Goal: Information Seeking & Learning: Learn about a topic

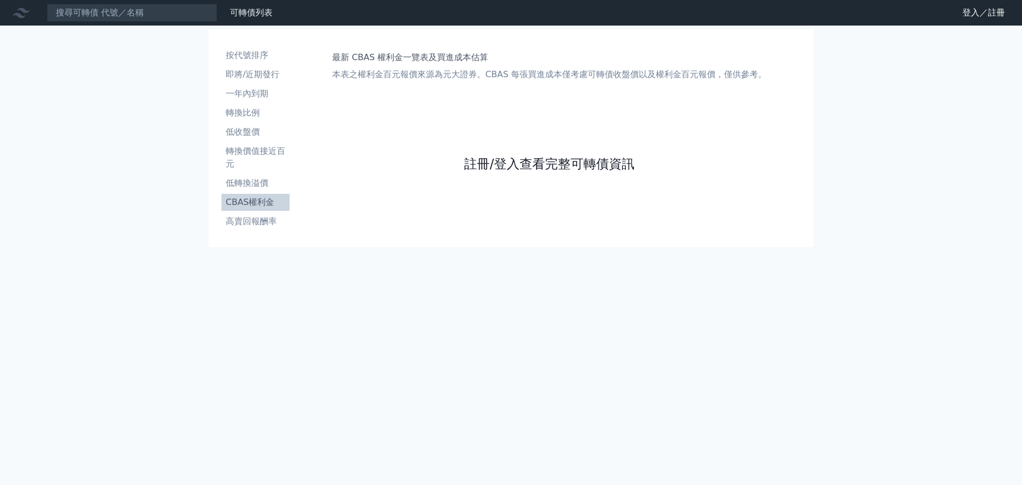
click at [593, 162] on link "註冊/登入查看完整可轉債資訊" at bounding box center [549, 163] width 170 height 17
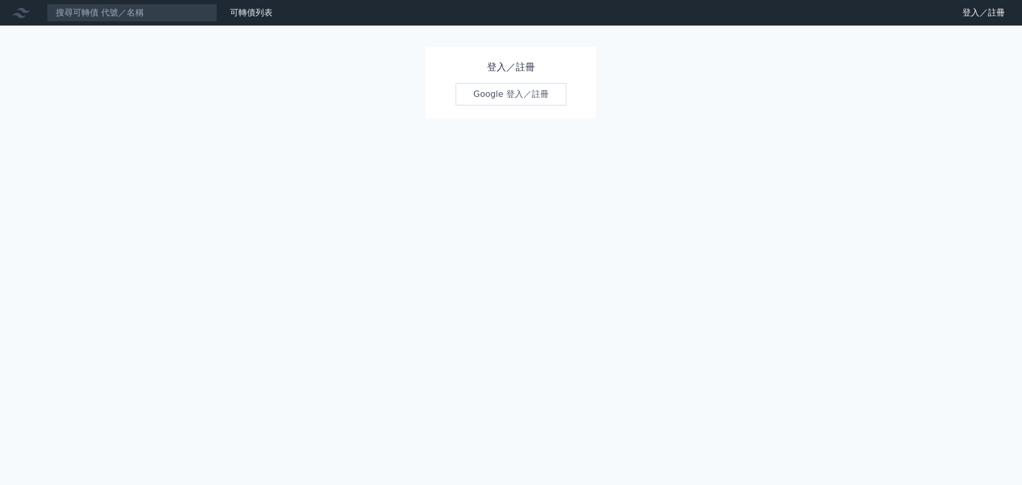
click at [547, 93] on link "Google 登入／註冊" at bounding box center [511, 94] width 111 height 22
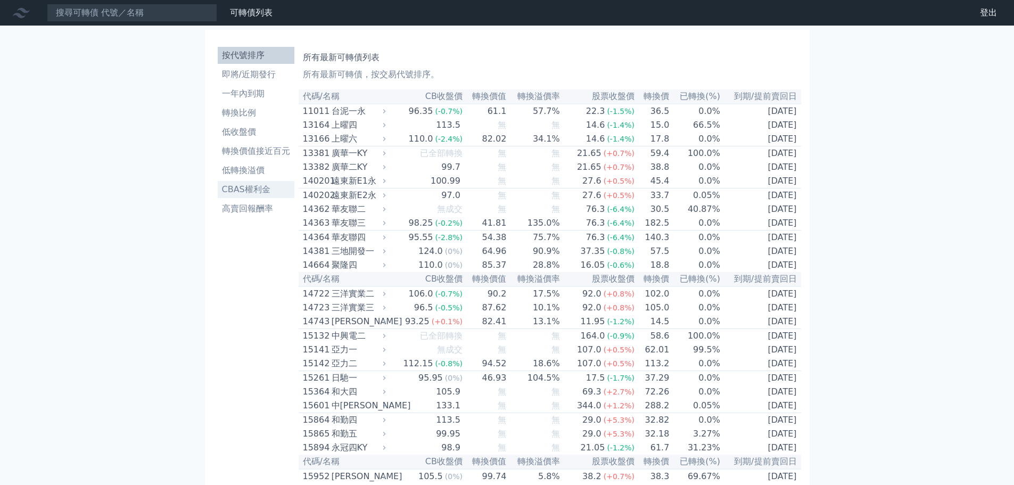
click at [281, 191] on li "CBAS權利金" at bounding box center [256, 189] width 77 height 13
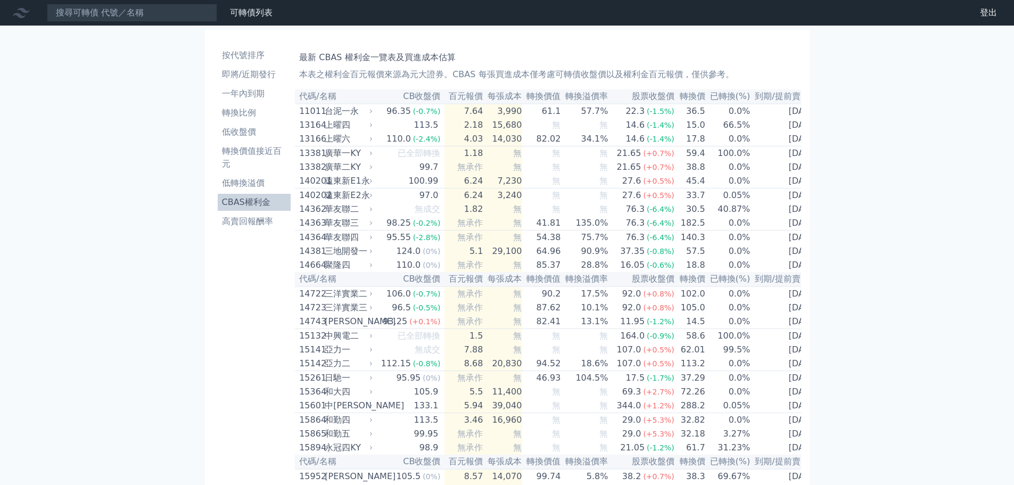
scroll to position [1881, 0]
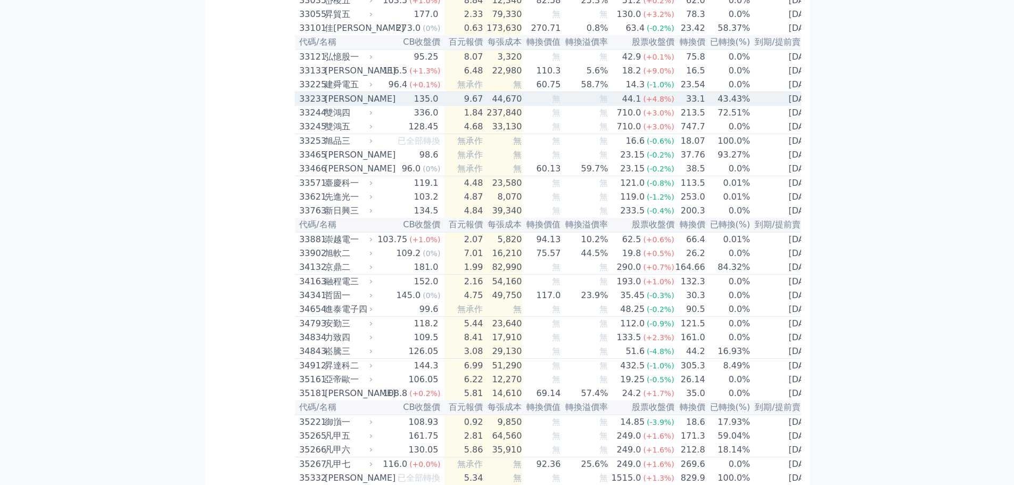
click at [643, 103] on span "(+4.8%)" at bounding box center [658, 99] width 31 height 9
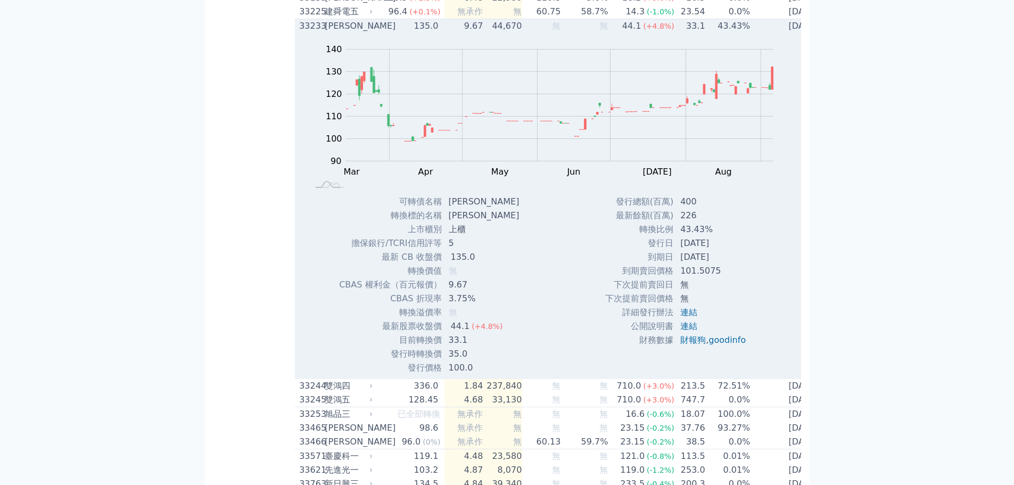
scroll to position [1987, 0]
